Goal: Communication & Community: Answer question/provide support

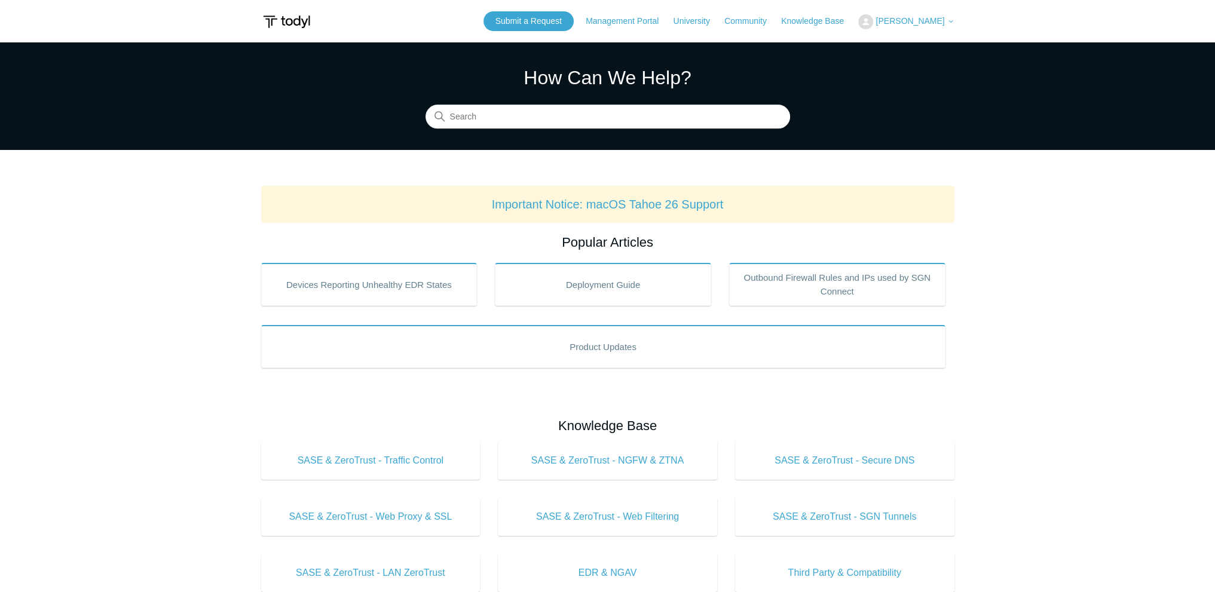
click at [915, 25] on button "[PERSON_NAME]" at bounding box center [906, 21] width 96 height 15
click at [902, 42] on link "My Support Requests" at bounding box center [917, 46] width 117 height 21
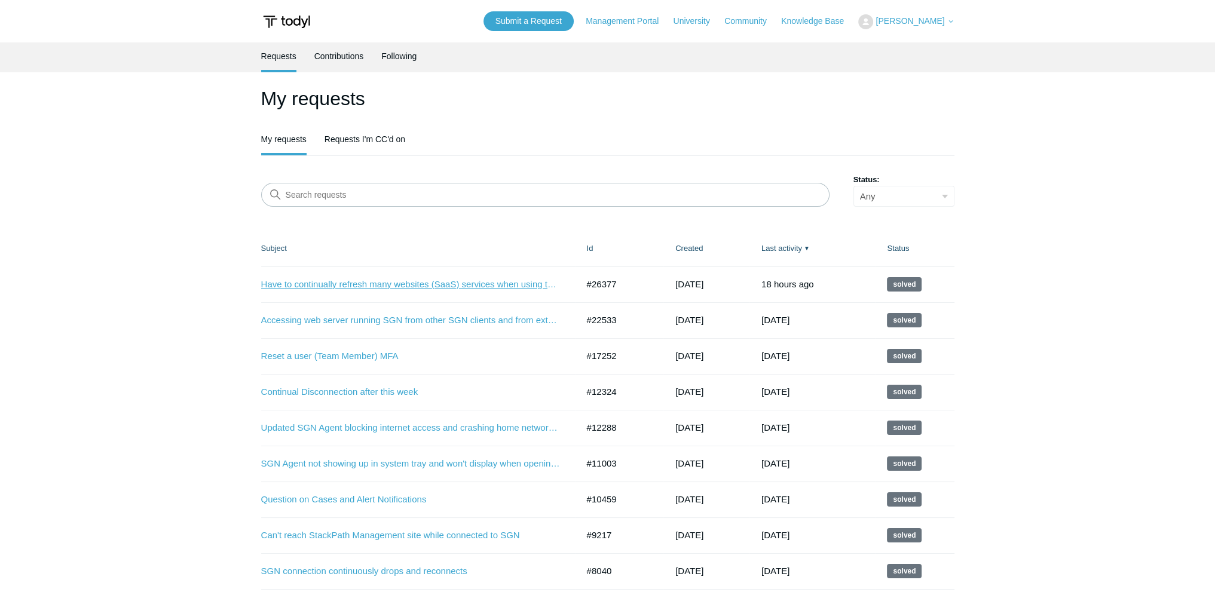
click at [411, 287] on link "Have to continually refresh many websites (SaaS) services when using them, espe…" at bounding box center [410, 285] width 299 height 14
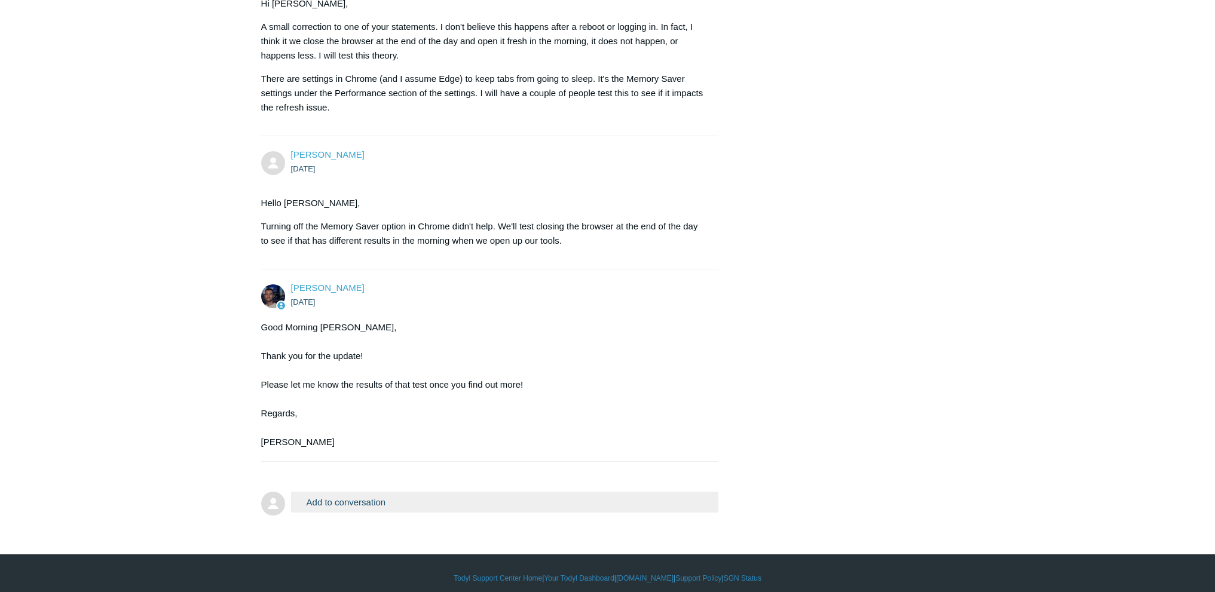
scroll to position [5699, 0]
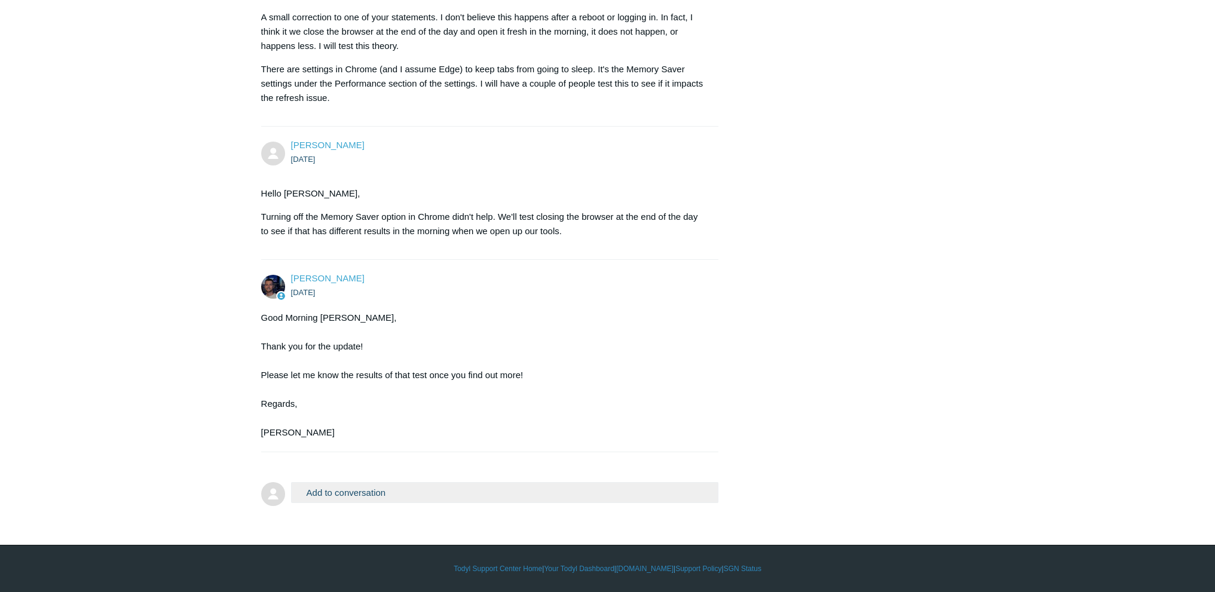
click at [326, 492] on button "Add to conversation" at bounding box center [505, 492] width 428 height 21
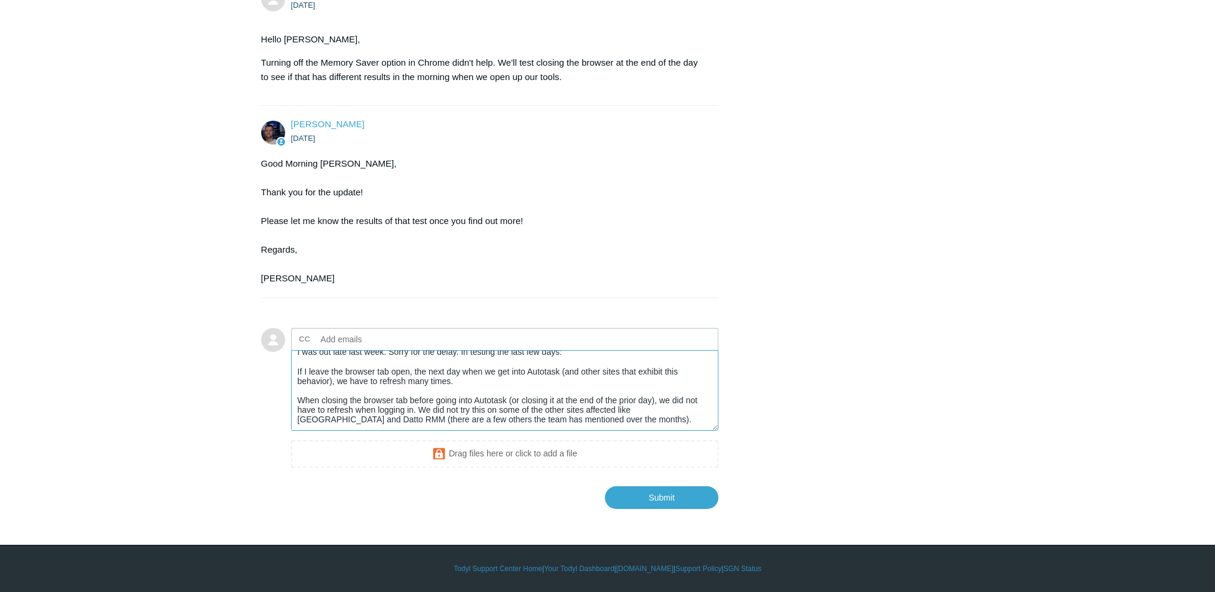
scroll to position [5853, 0]
type textarea "Hi Connor, I was out late last week. Sorry for the delay. In testing the last f…"
click at [661, 498] on input "Submit" at bounding box center [662, 497] width 114 height 24
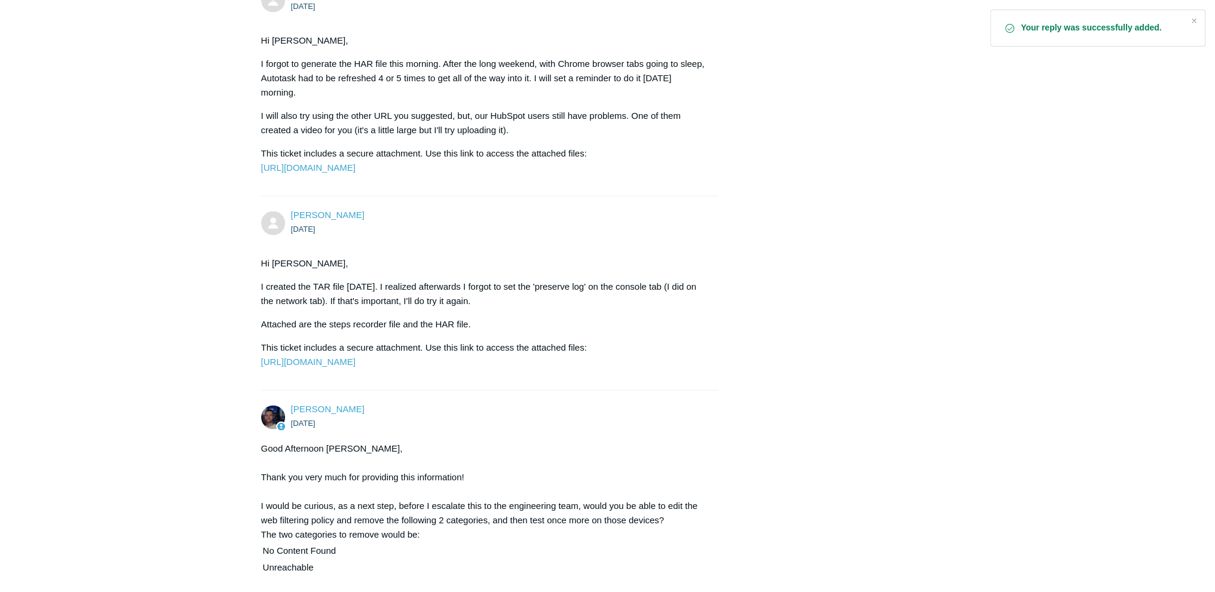
scroll to position [3078, 0]
